Goal: Navigation & Orientation: Find specific page/section

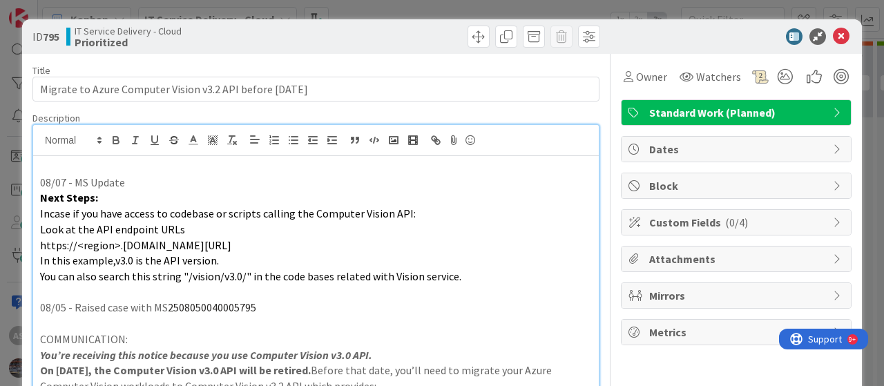
scroll to position [69, 0]
click at [833, 32] on icon at bounding box center [841, 36] width 17 height 17
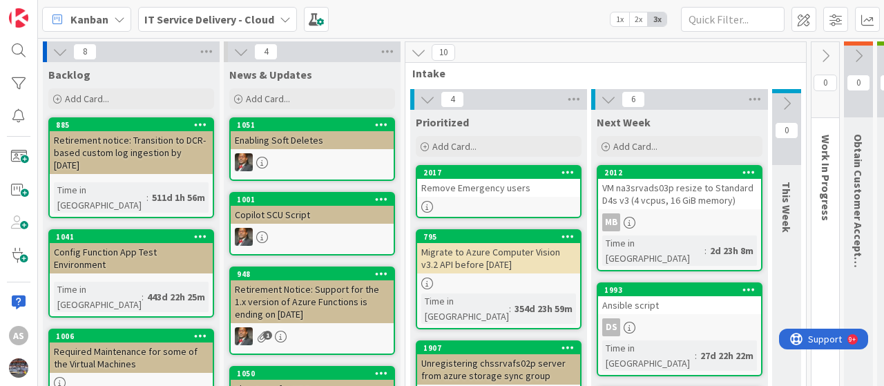
click at [253, 20] on b "IT Service Delivery - Cloud" at bounding box center [209, 19] width 130 height 14
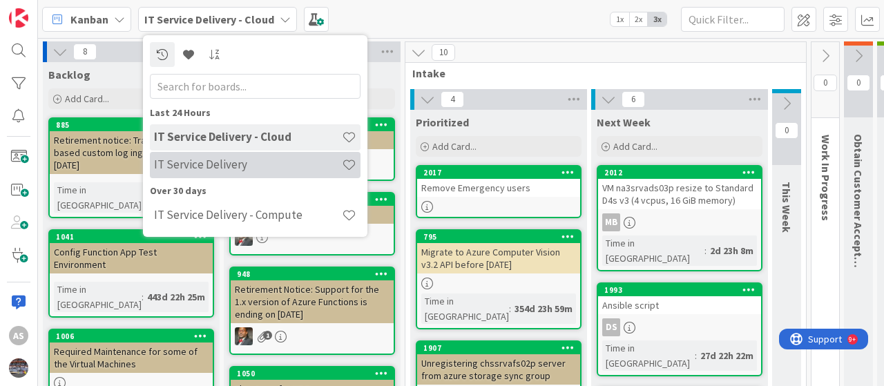
click at [222, 158] on h4 "IT Service Delivery" at bounding box center [248, 164] width 188 height 14
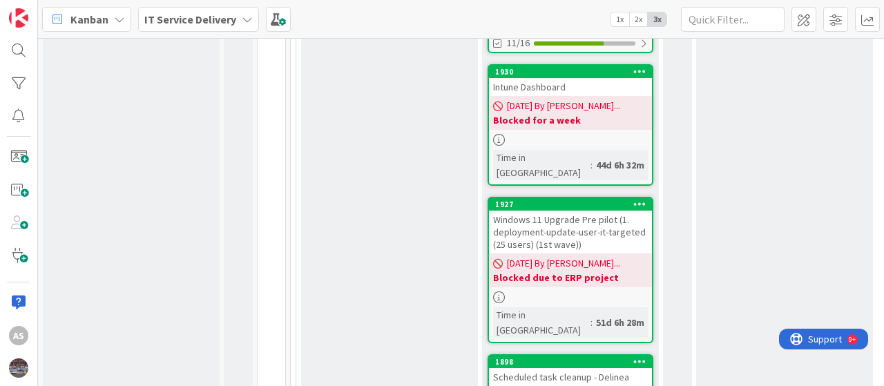
scroll to position [1933, 0]
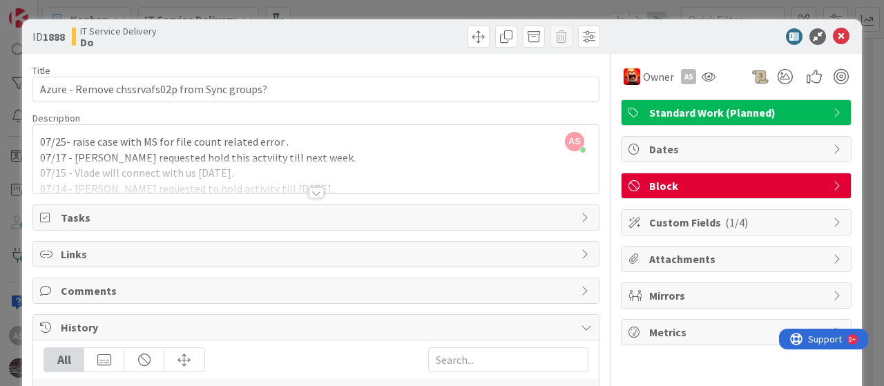
scroll to position [69, 0]
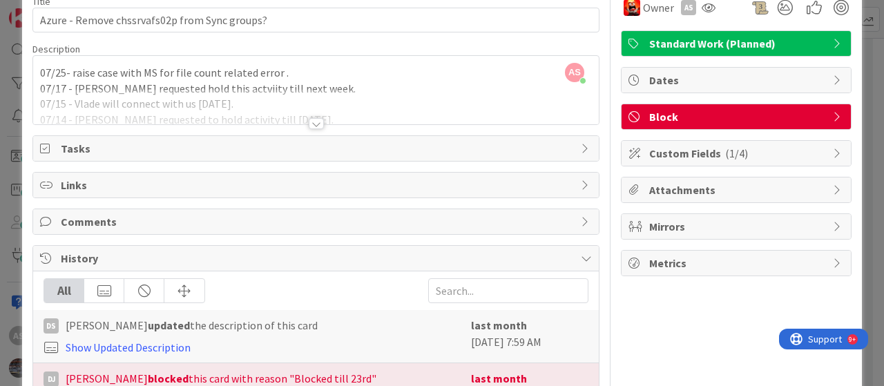
click at [230, 84] on div "AS [PERSON_NAME] just joined 07/25- raise case with MS for file count related e…" at bounding box center [316, 90] width 566 height 68
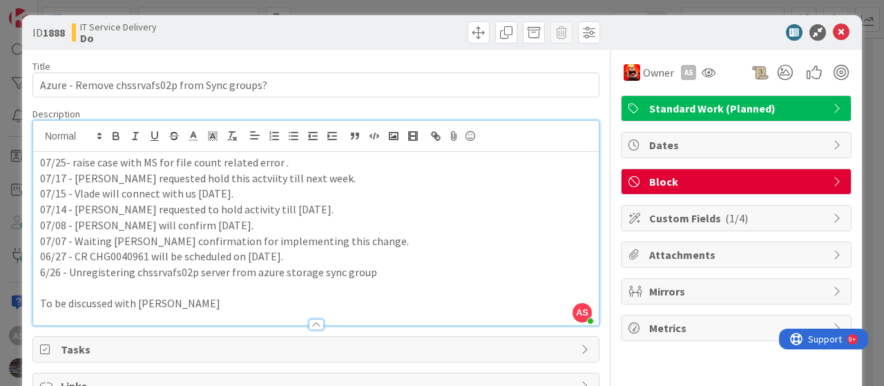
scroll to position [0, 0]
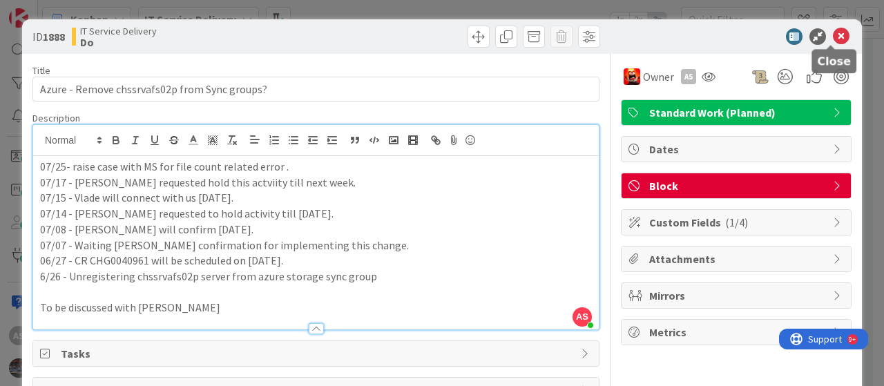
click at [833, 35] on icon at bounding box center [841, 36] width 17 height 17
